Goal: Navigation & Orientation: Find specific page/section

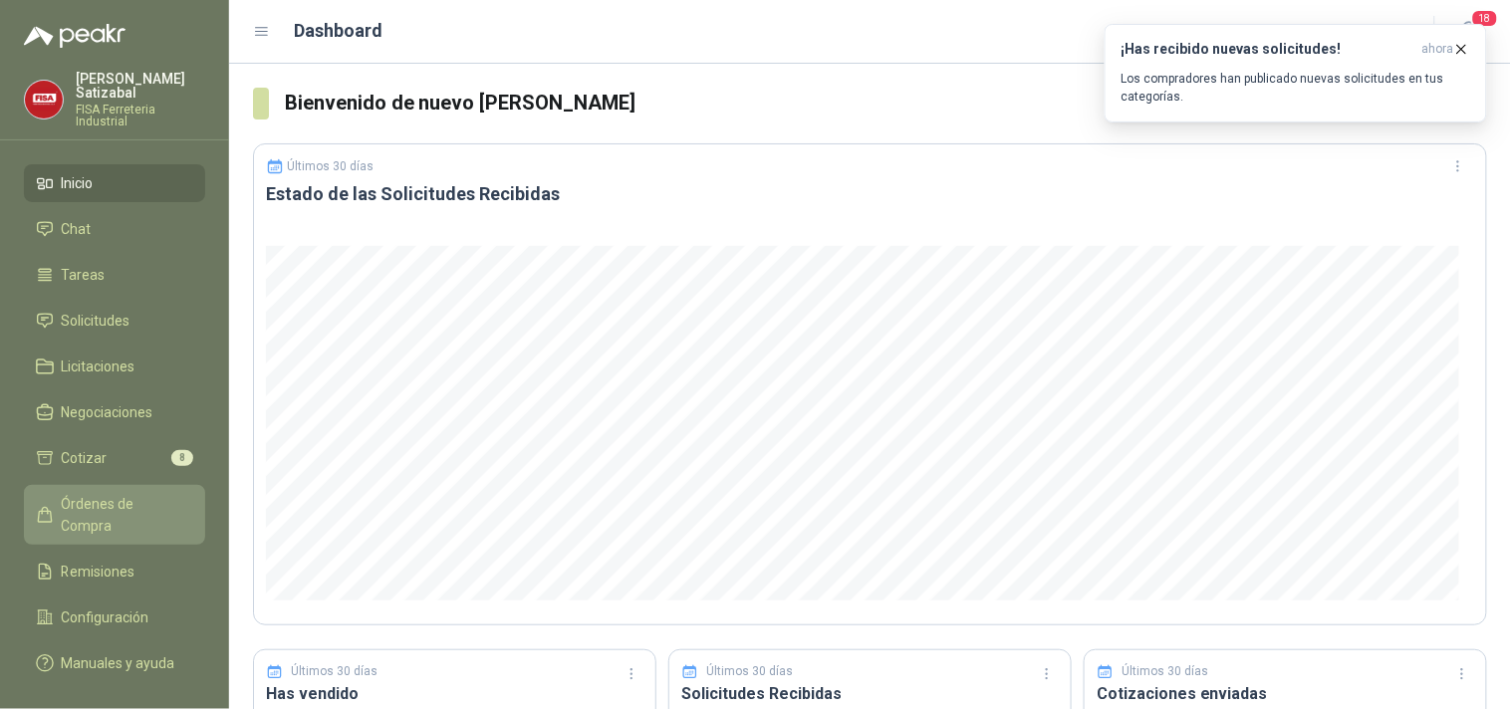
click at [100, 493] on span "Órdenes de Compra" at bounding box center [124, 515] width 125 height 44
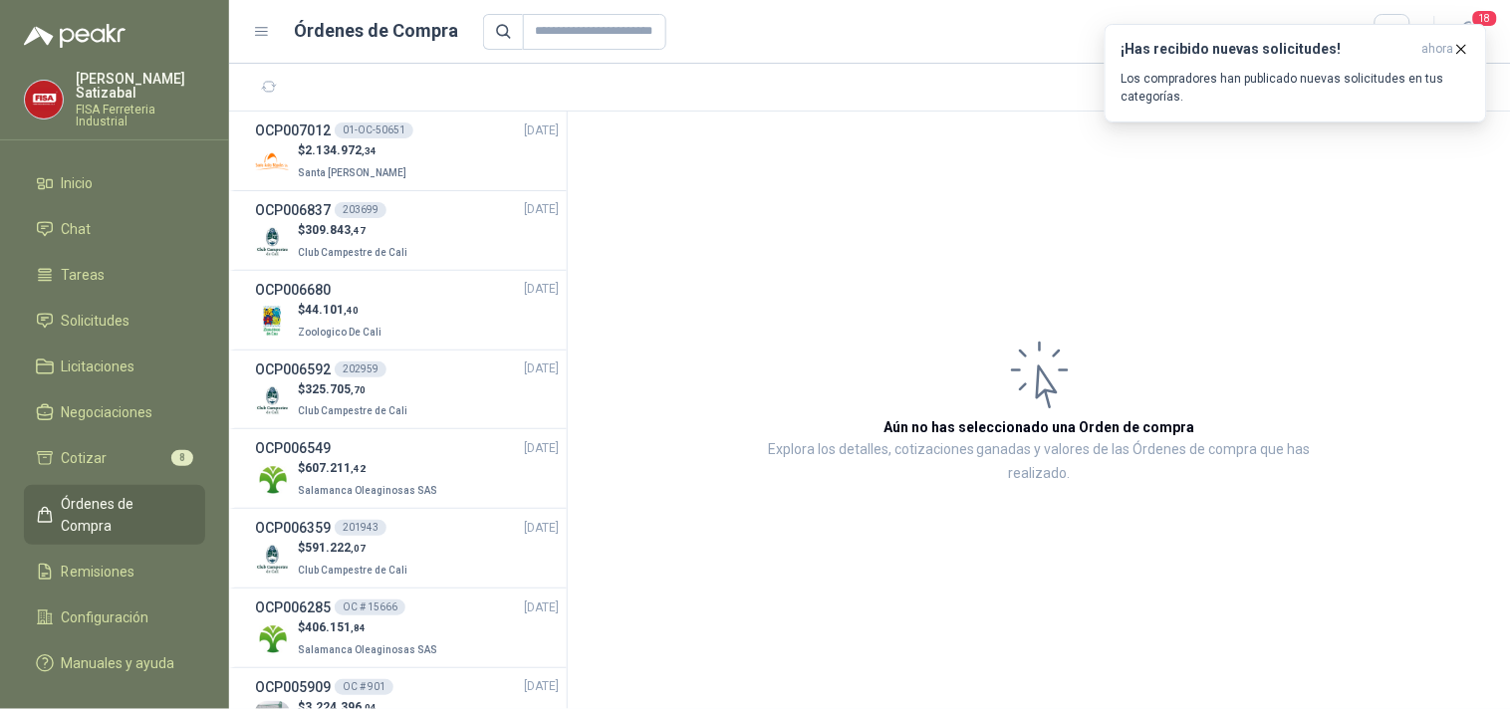
click at [100, 493] on span "Órdenes de Compra" at bounding box center [124, 515] width 125 height 44
click at [93, 310] on span "Solicitudes" at bounding box center [96, 321] width 69 height 22
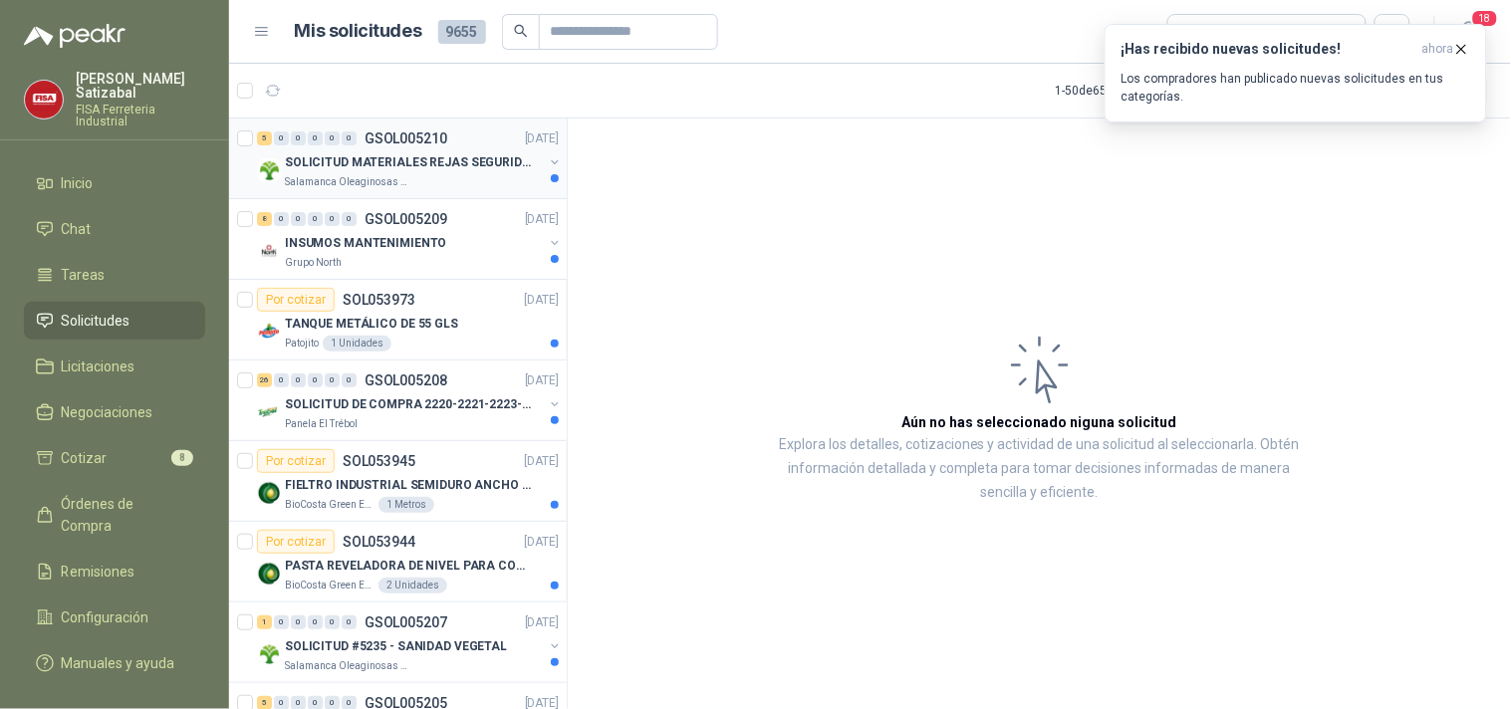
click at [393, 175] on p "Salamanca Oleaginosas SAS" at bounding box center [348, 182] width 126 height 16
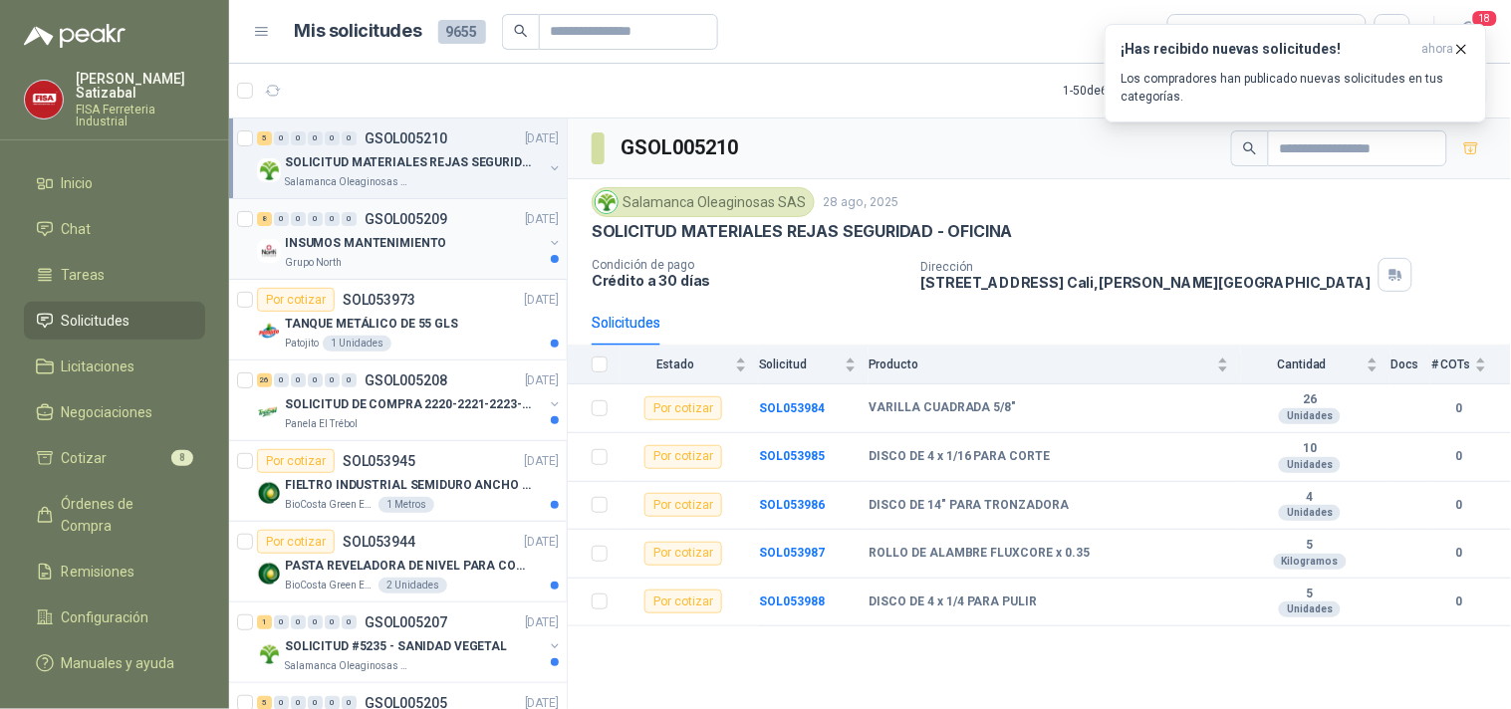
click at [391, 220] on p "GSOL005209" at bounding box center [406, 219] width 83 height 14
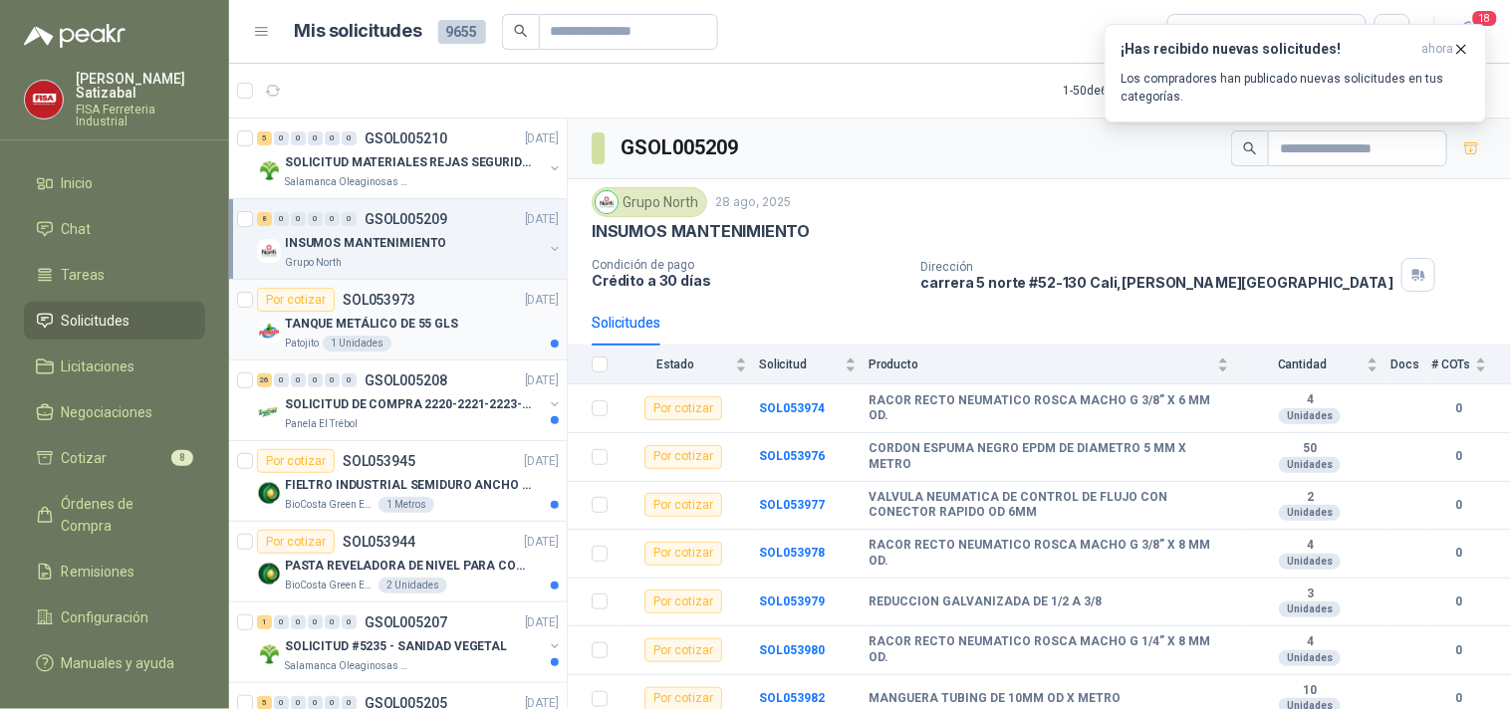
click at [406, 329] on p "TANQUE METÁLICO DE 55 GLS" at bounding box center [371, 324] width 173 height 19
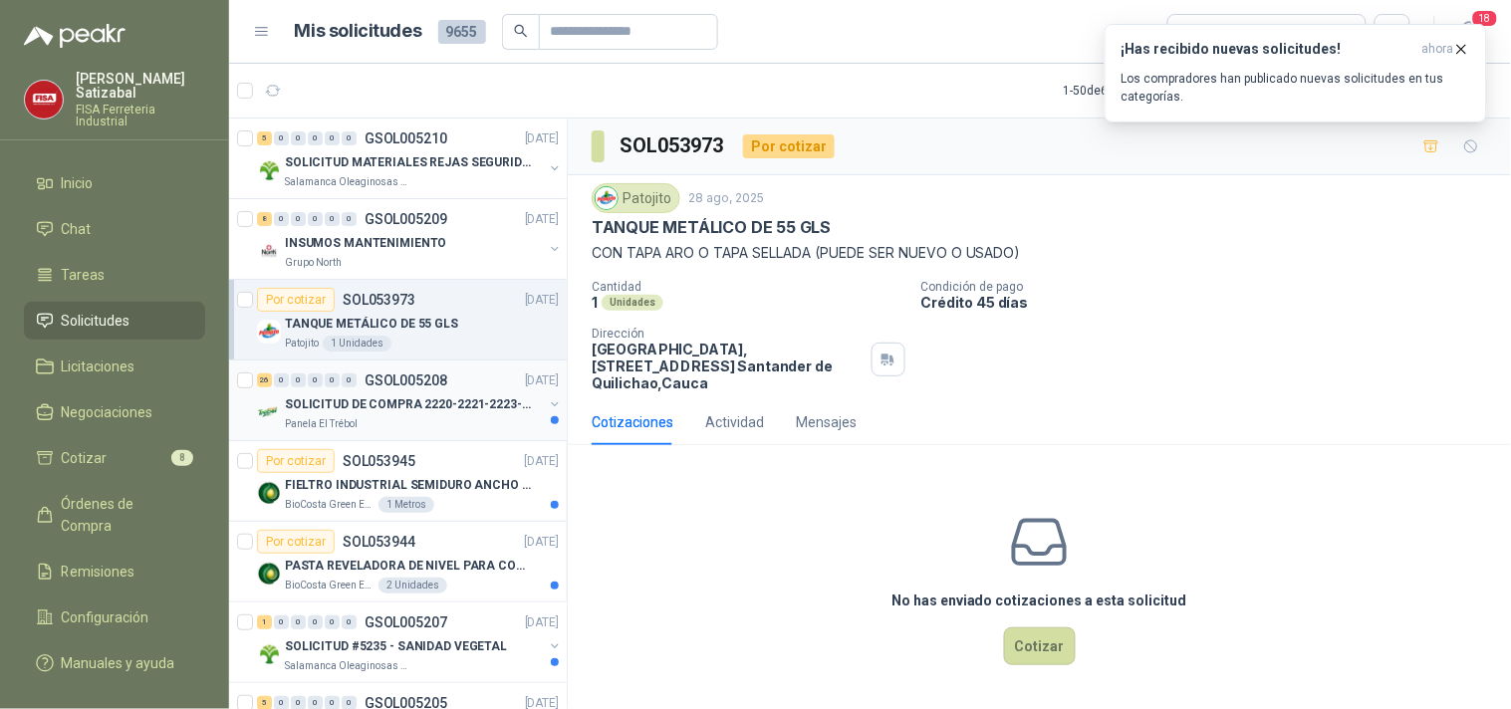
click at [439, 402] on p "SOLICITUD DE COMPRA 2220-2221-2223-2224" at bounding box center [409, 404] width 248 height 19
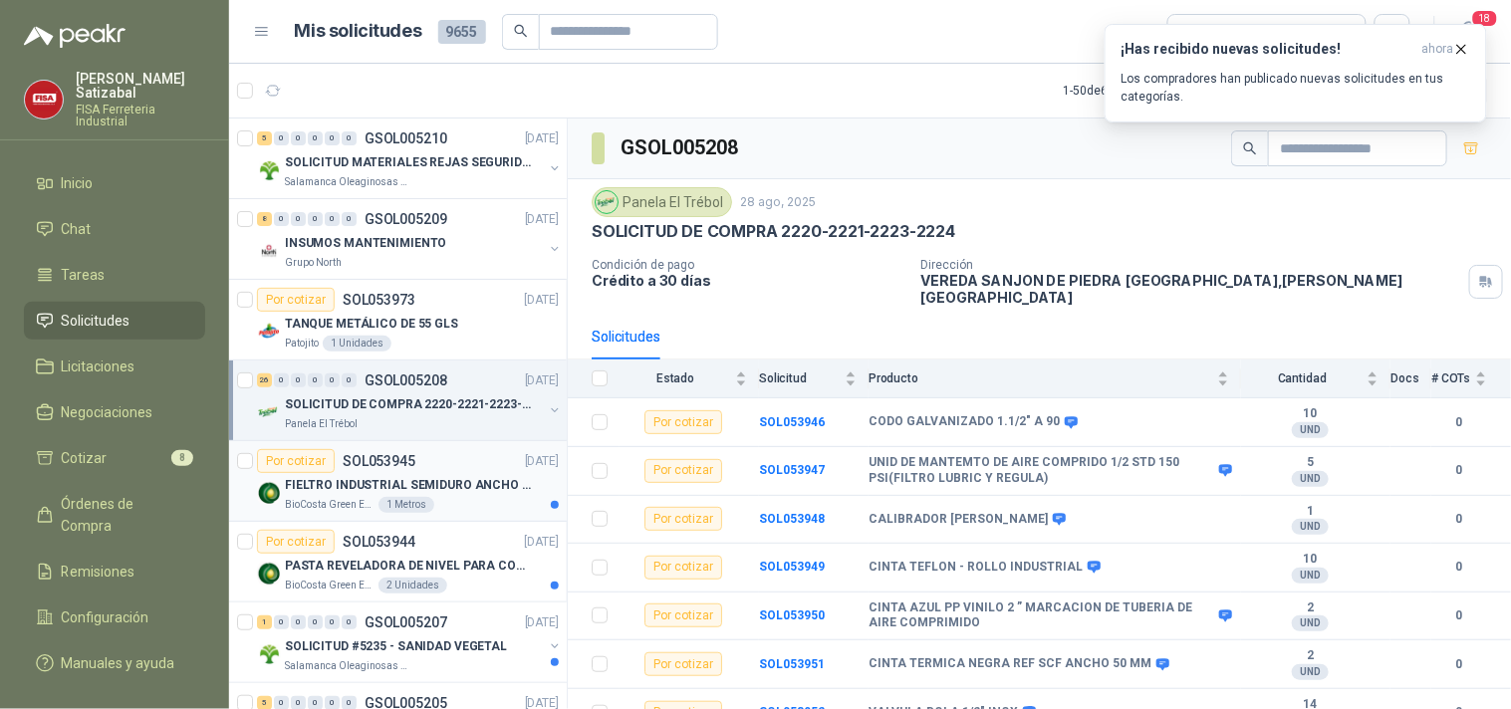
click at [436, 466] on div "Por cotizar SOL053945 [DATE]" at bounding box center [408, 461] width 302 height 24
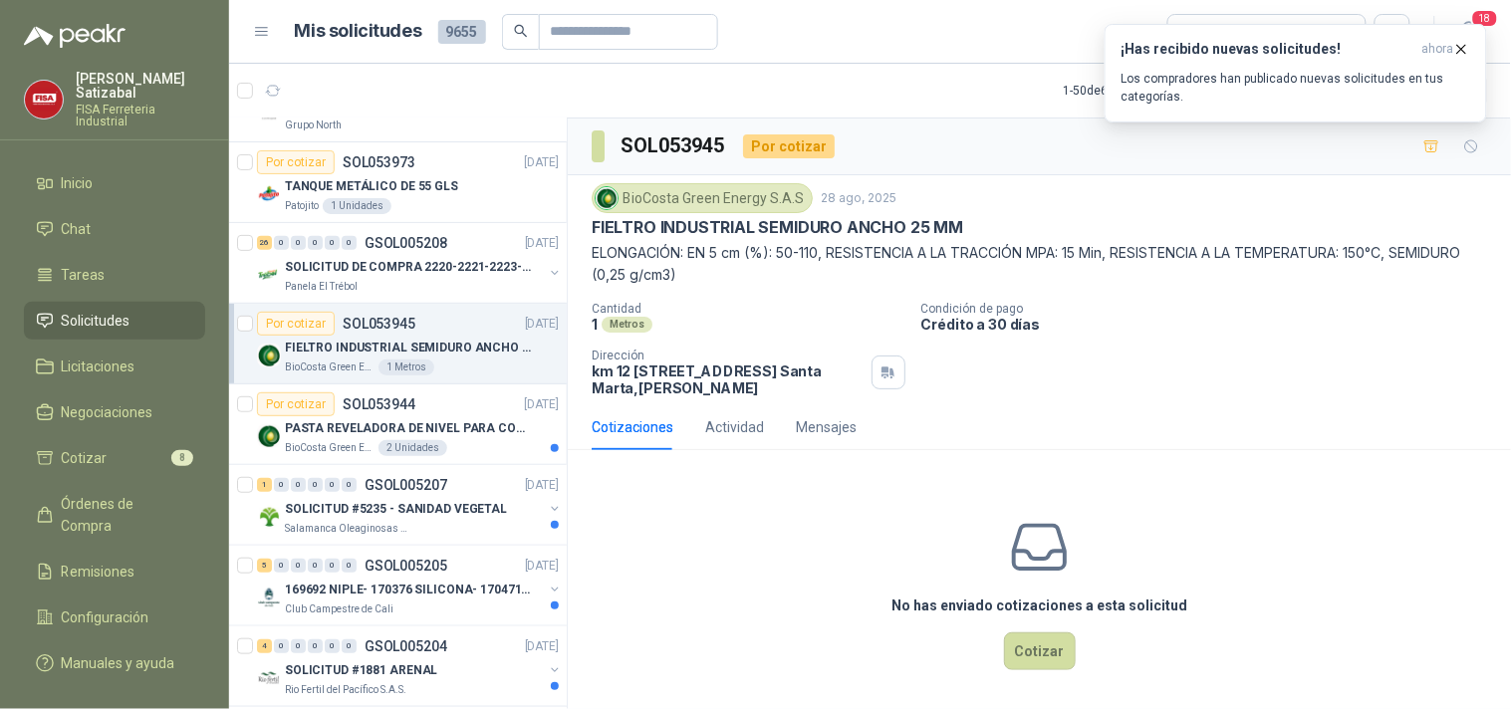
scroll to position [139, 0]
click at [403, 399] on p "SOL053944" at bounding box center [379, 402] width 73 height 14
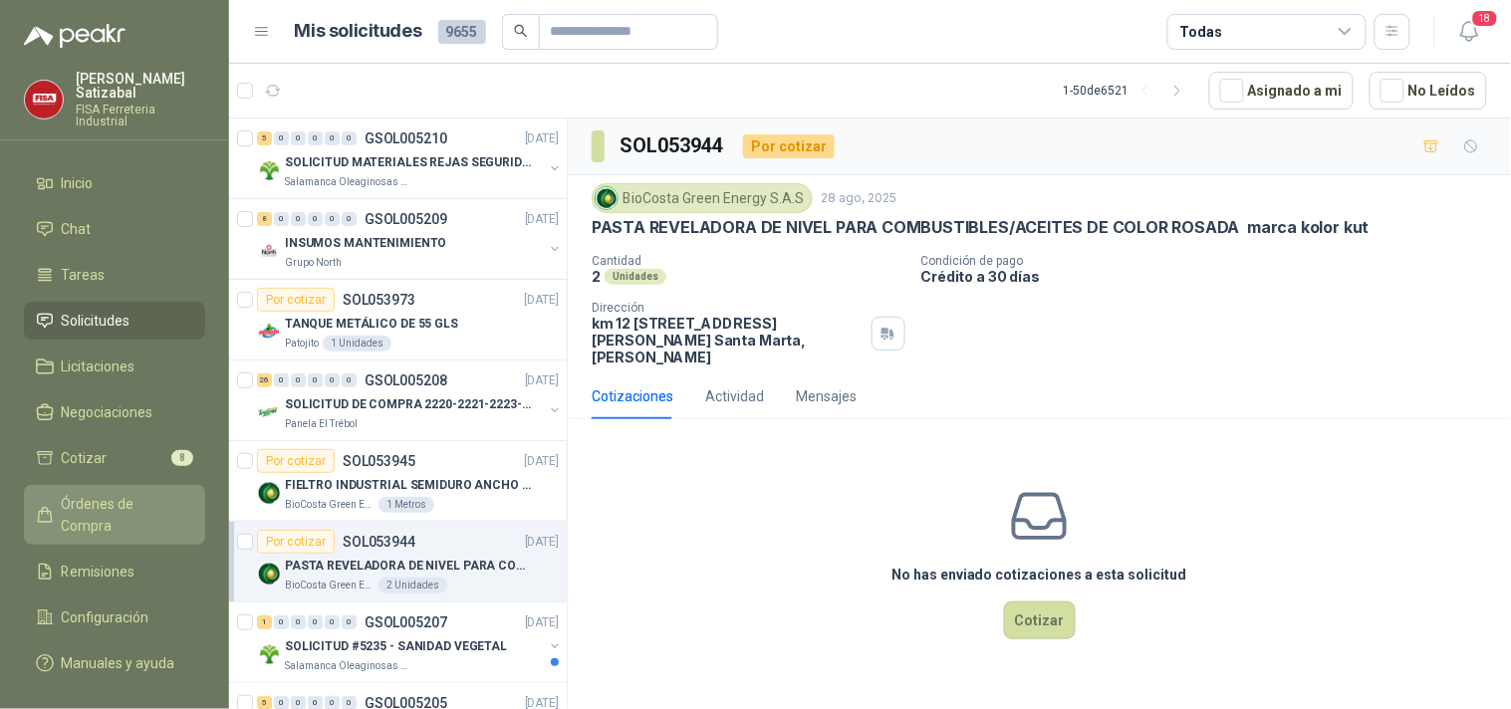
click at [113, 498] on span "Órdenes de Compra" at bounding box center [124, 515] width 125 height 44
